Goal: Task Accomplishment & Management: Use online tool/utility

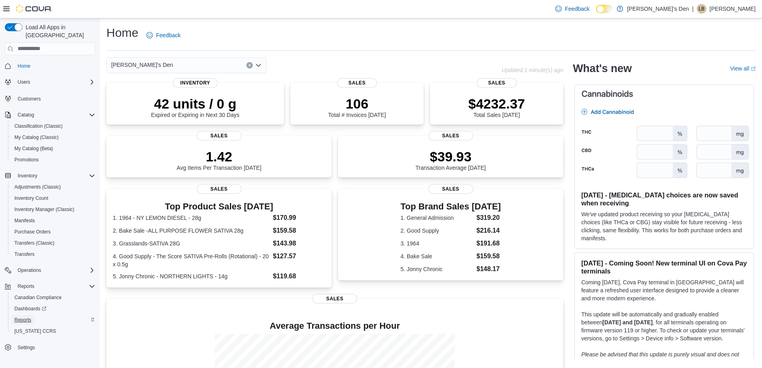
click at [27, 316] on span "Reports" at bounding box center [22, 319] width 17 height 6
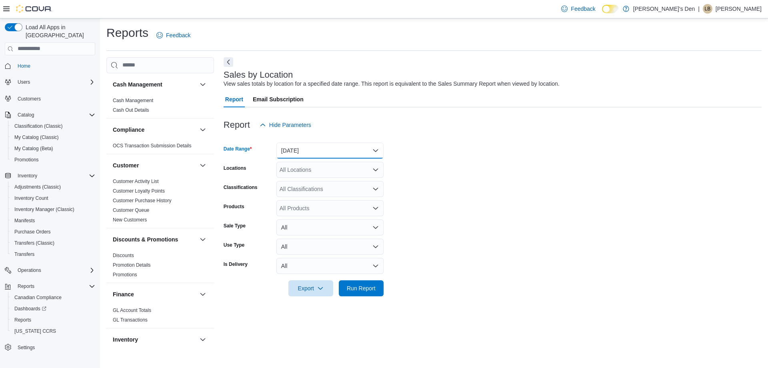
click at [316, 148] on button "Yesterday" at bounding box center [329, 150] width 107 height 16
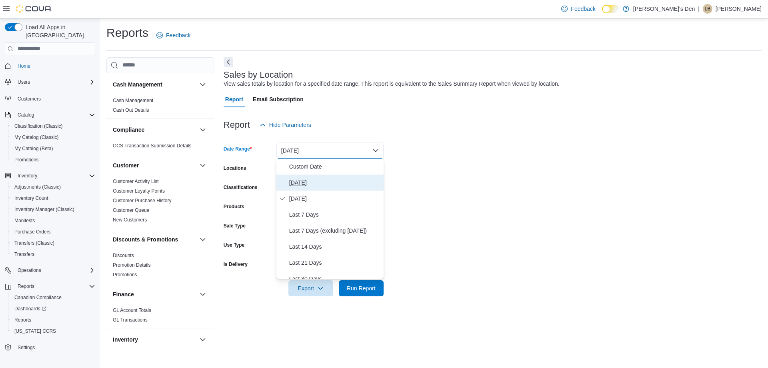
click at [306, 182] on span "Today" at bounding box center [334, 183] width 91 height 10
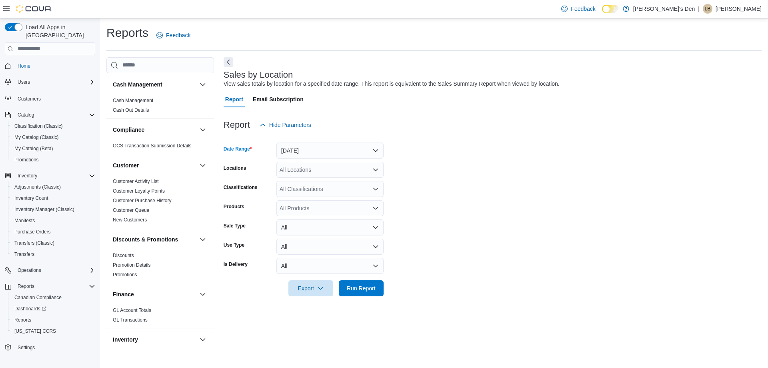
click at [309, 168] on div "All Locations" at bounding box center [329, 170] width 107 height 16
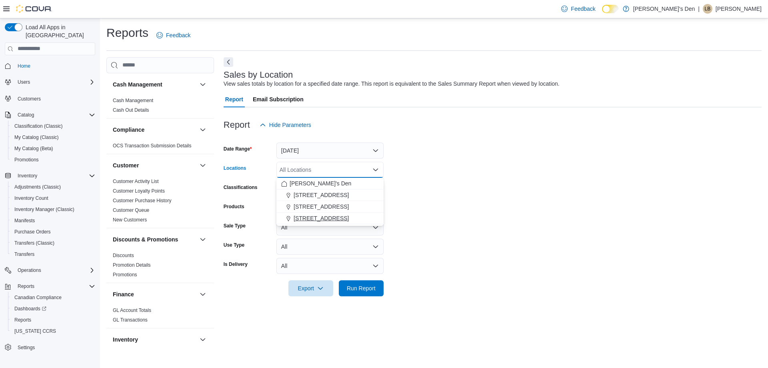
click at [312, 216] on span "740A Fraser Ave" at bounding box center [321, 218] width 55 height 8
click at [360, 286] on span "Run Report" at bounding box center [361, 288] width 29 height 8
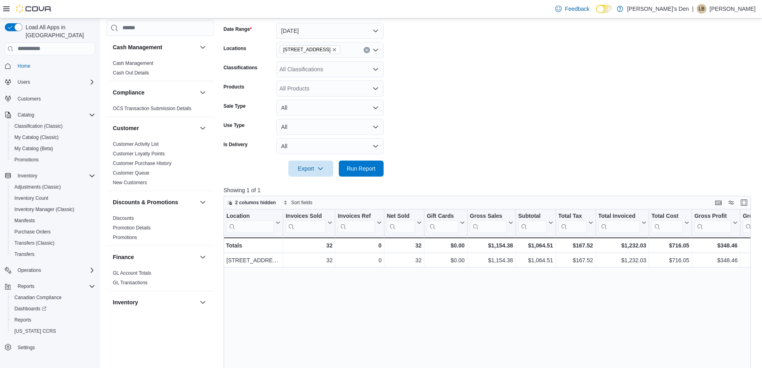
scroll to position [120, 0]
click at [361, 164] on span "Run Report" at bounding box center [361, 168] width 29 height 8
click at [356, 165] on span "Run Report" at bounding box center [361, 168] width 29 height 8
